Goal: Task Accomplishment & Management: Use online tool/utility

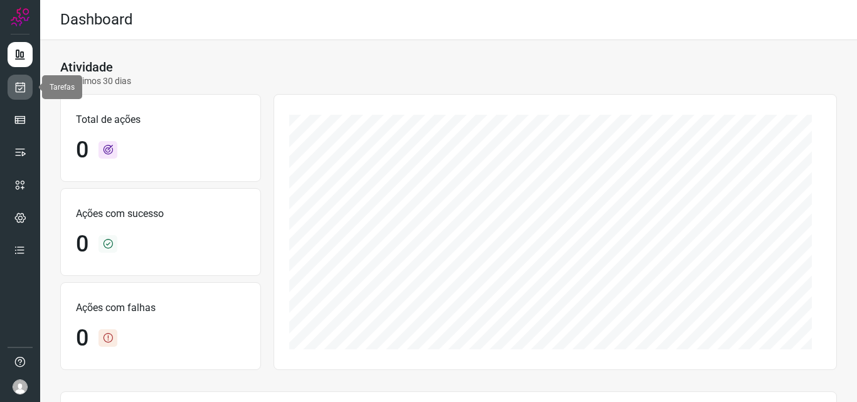
click at [23, 92] on icon at bounding box center [20, 87] width 13 height 13
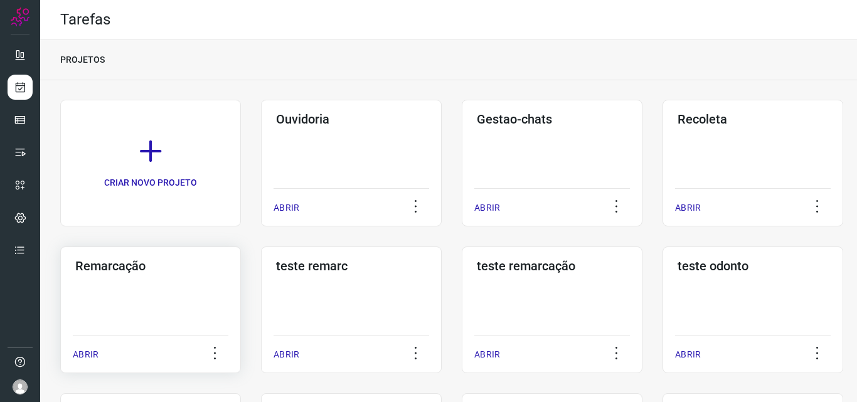
click at [159, 297] on div "Remarcação ABRIR" at bounding box center [150, 310] width 181 height 127
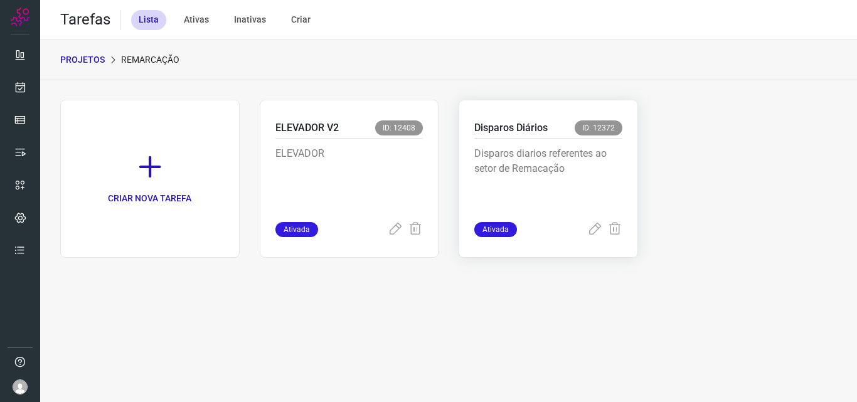
click at [590, 161] on p "Disparos diarios referentes ao setor de Remacação" at bounding box center [548, 177] width 148 height 63
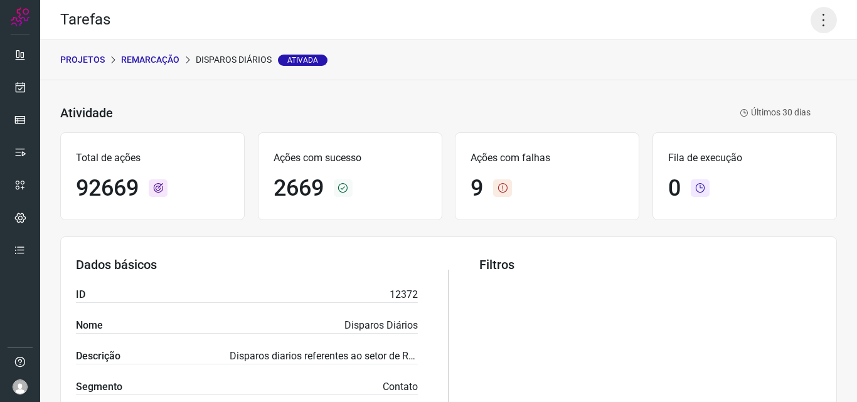
click at [819, 21] on icon at bounding box center [824, 20] width 26 height 26
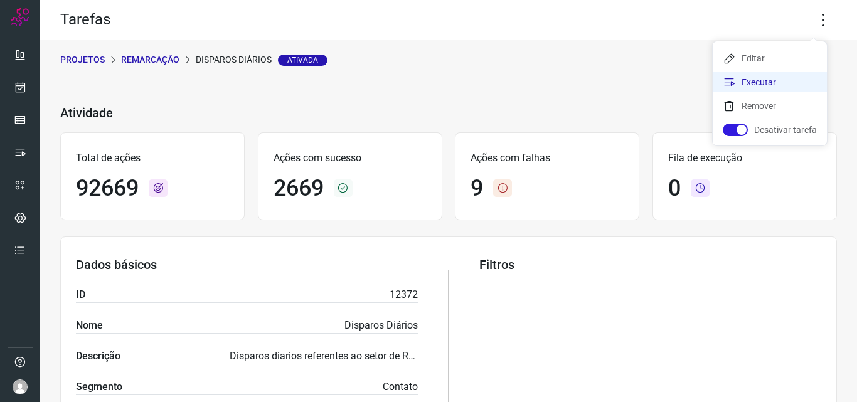
click at [775, 82] on li "Executar" at bounding box center [770, 82] width 114 height 20
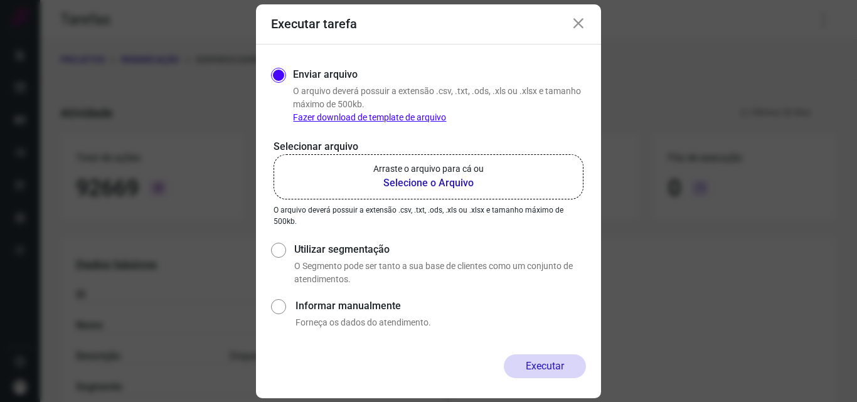
click at [443, 177] on b "Selecione o Arquivo" at bounding box center [428, 183] width 110 height 15
click at [0, 0] on input "Arraste o arquivo para cá ou Selecione o Arquivo" at bounding box center [0, 0] width 0 height 0
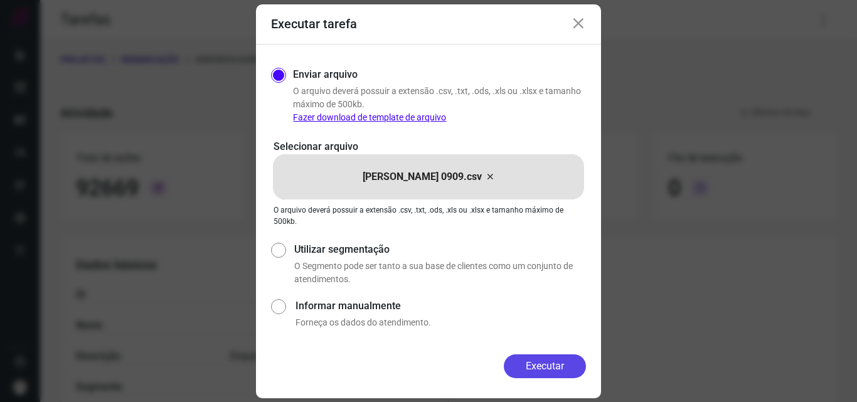
click at [552, 364] on button "Executar" at bounding box center [545, 367] width 82 height 24
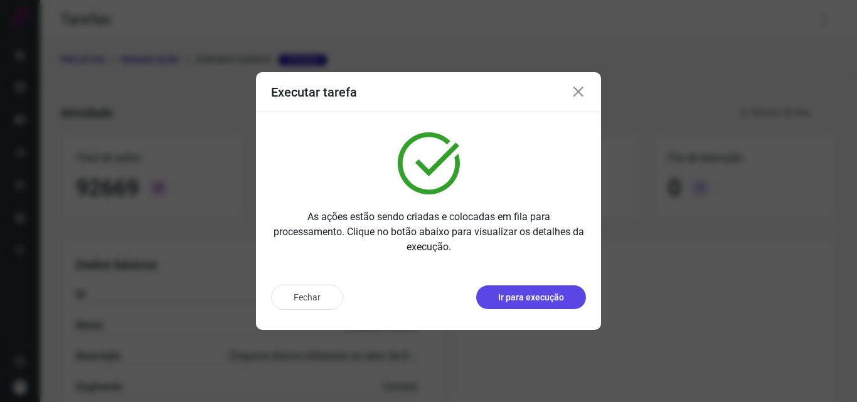
click at [545, 292] on p "Ir para execução" at bounding box center [531, 297] width 66 height 13
